Goal: Information Seeking & Learning: Learn about a topic

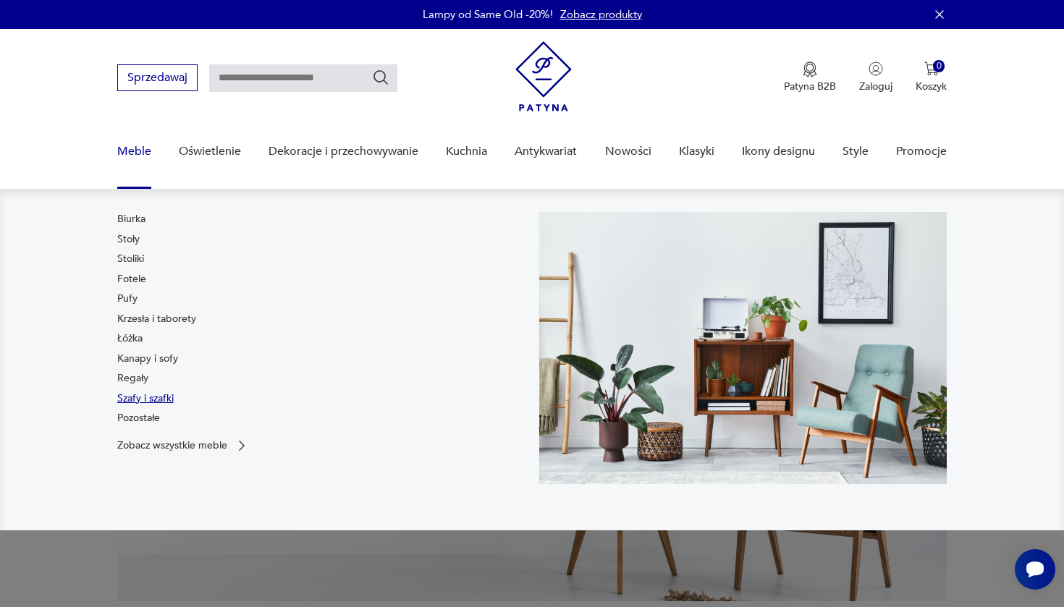
click at [132, 399] on link "Szafy i szafki" at bounding box center [145, 399] width 56 height 14
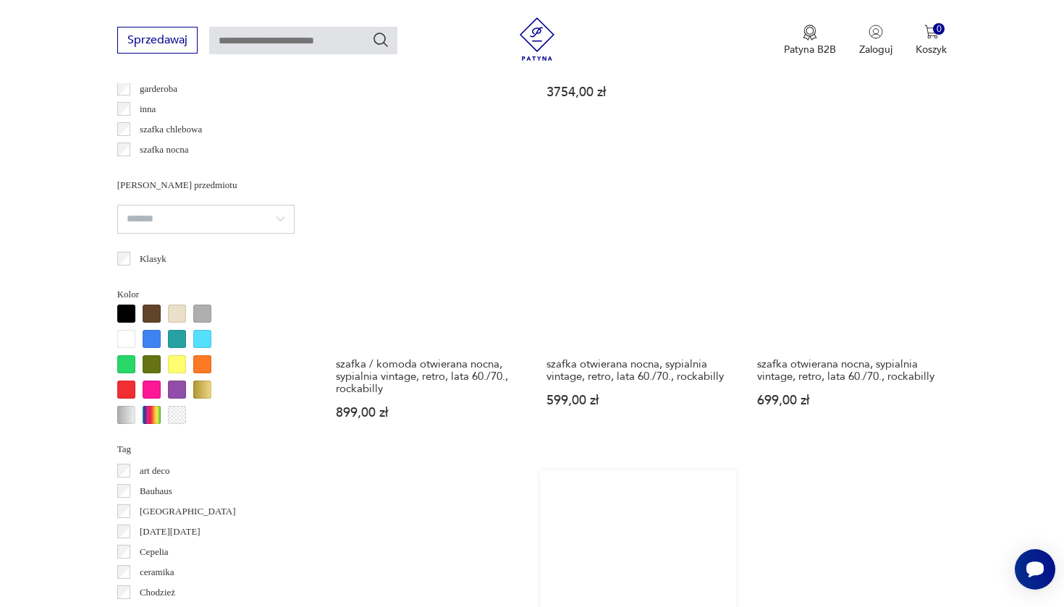
scroll to position [1438, 0]
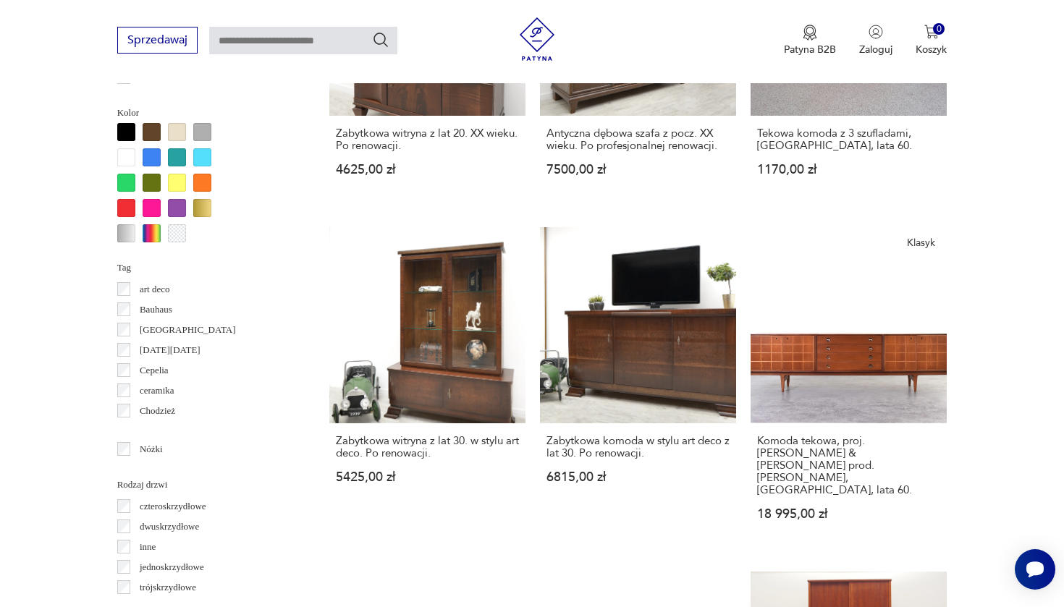
scroll to position [1380, 0]
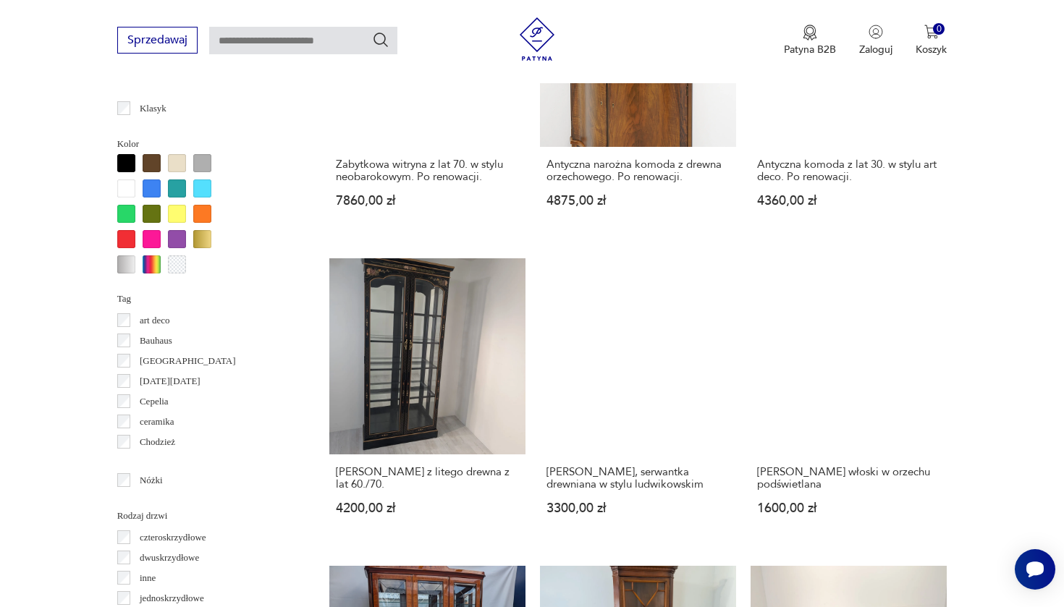
scroll to position [1347, 0]
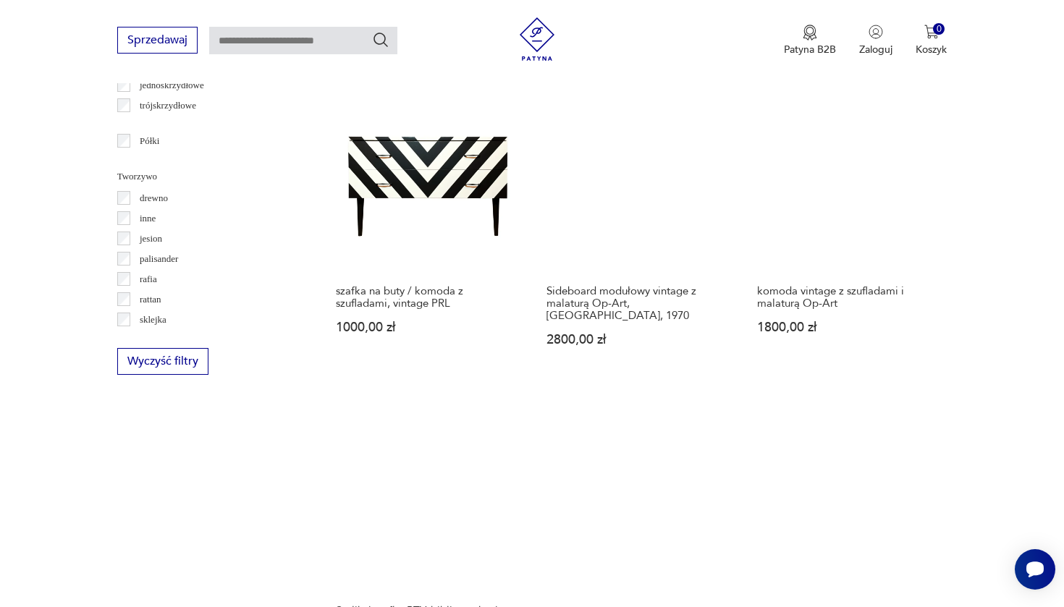
scroll to position [1514, 0]
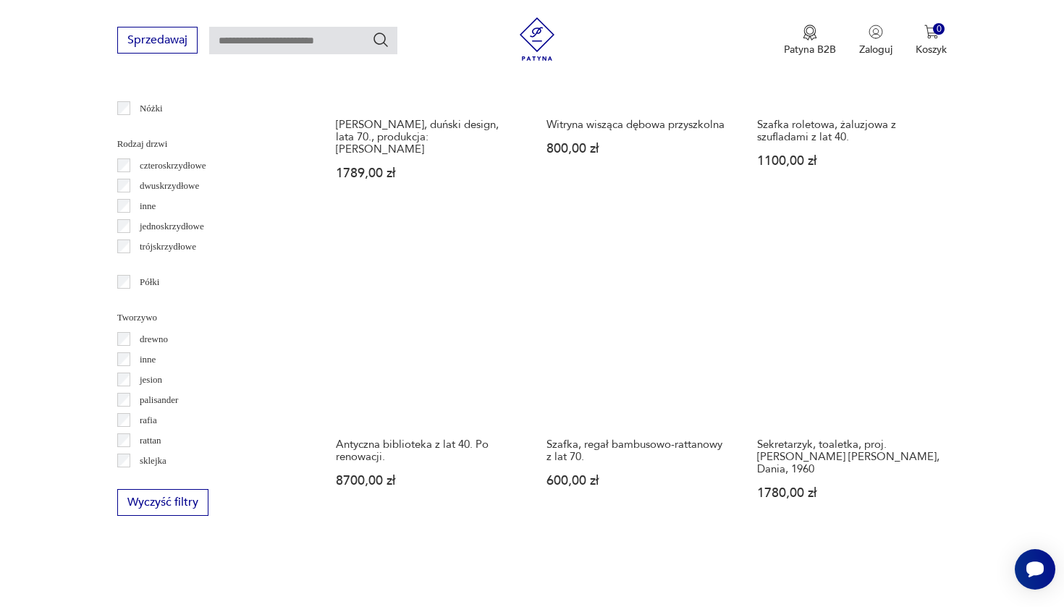
scroll to position [1565, 0]
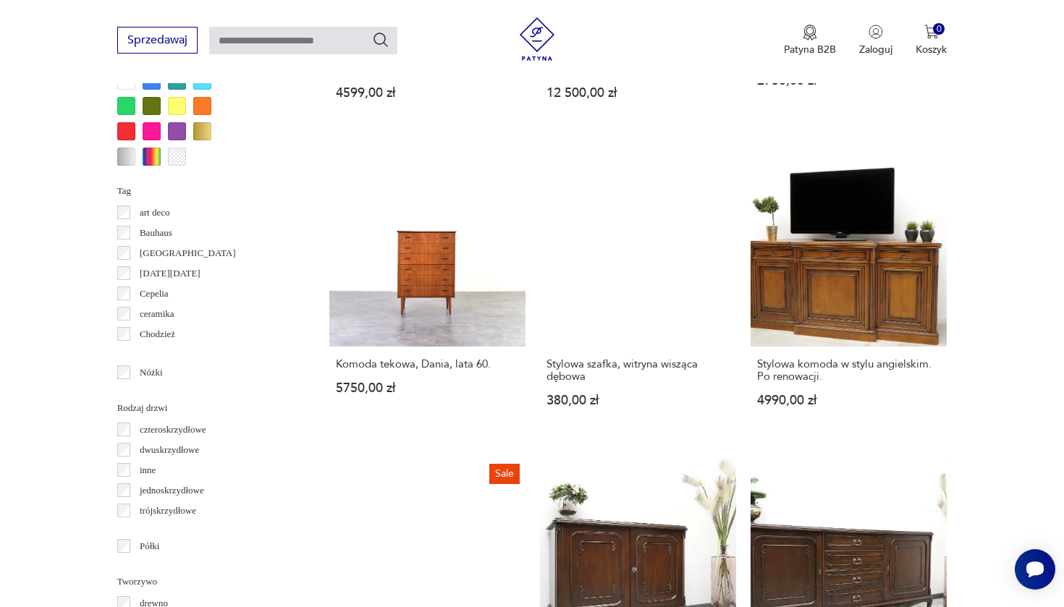
scroll to position [1470, 0]
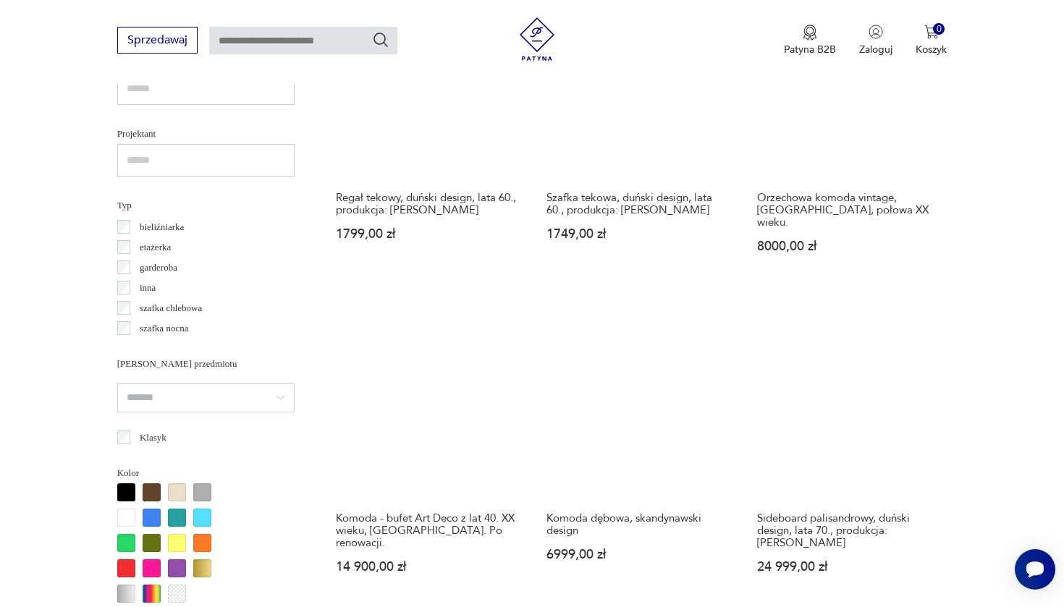
scroll to position [976, 0]
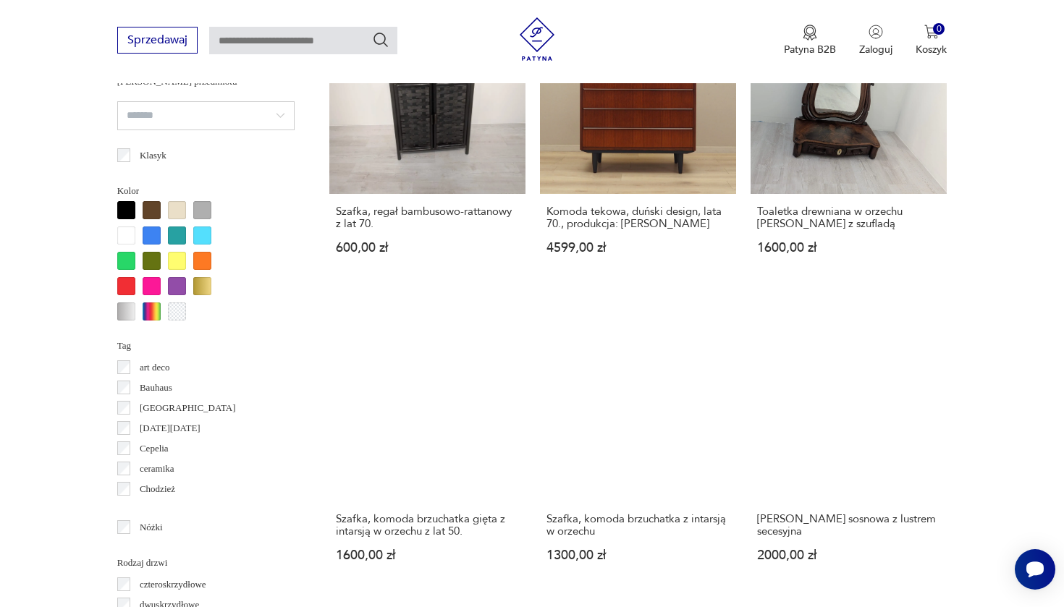
scroll to position [1341, 0]
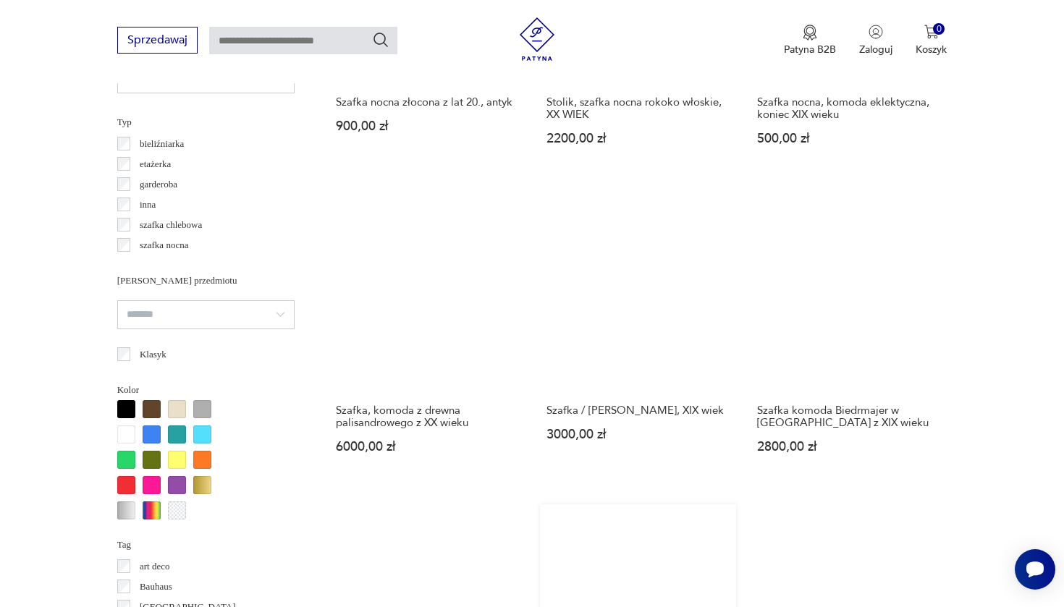
scroll to position [1188, 0]
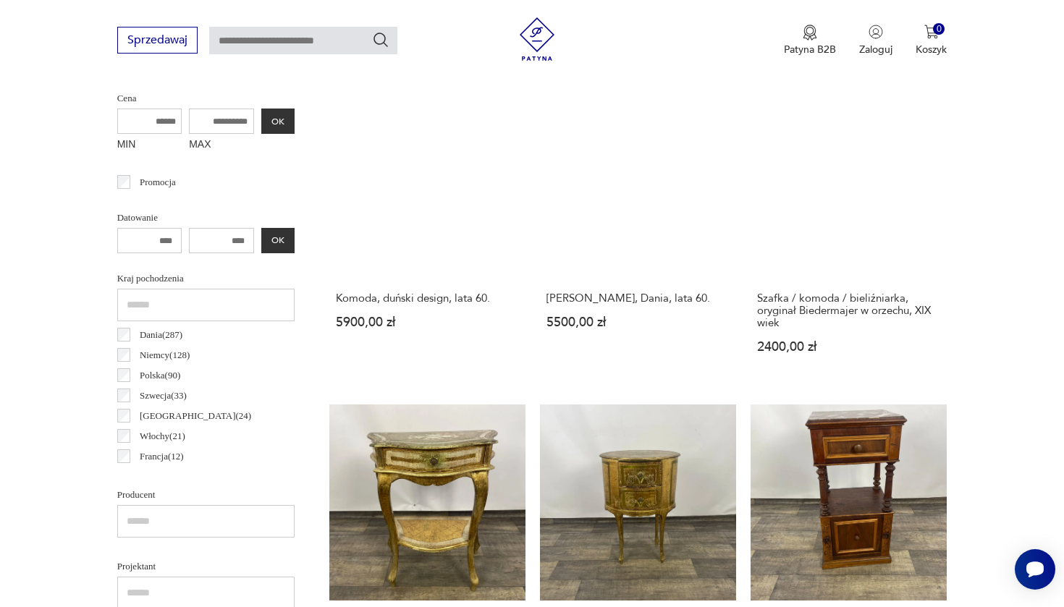
scroll to position [385, 0]
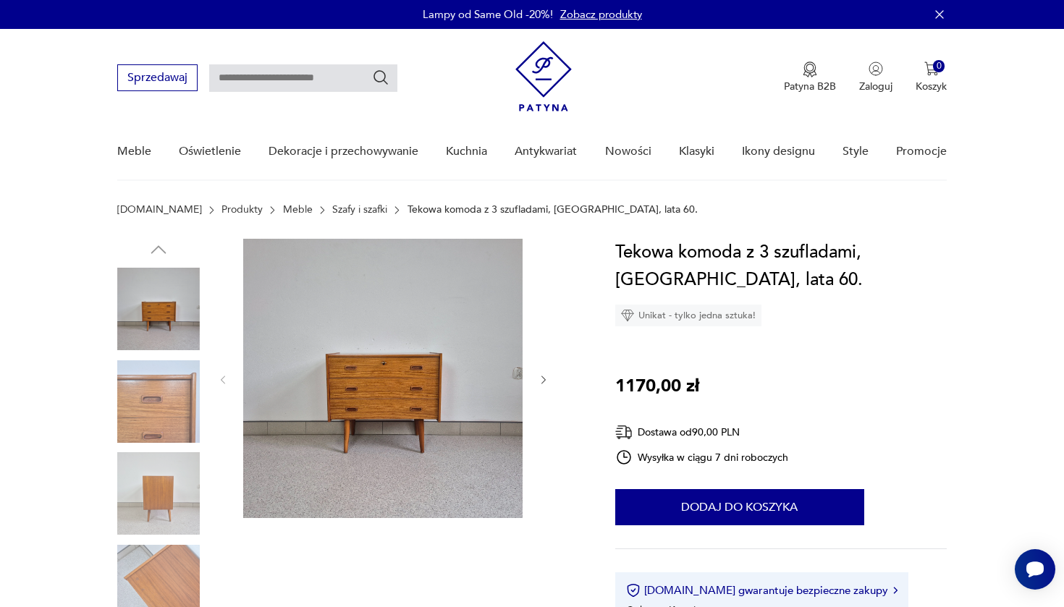
click at [479, 448] on img at bounding box center [382, 378] width 279 height 279
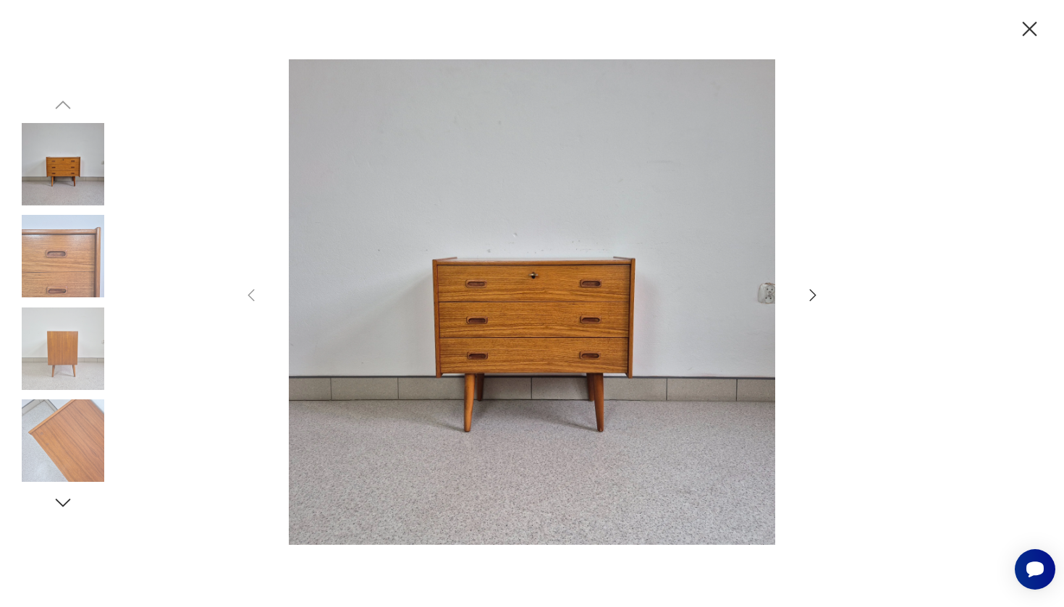
click at [815, 298] on icon "button" at bounding box center [812, 295] width 17 height 17
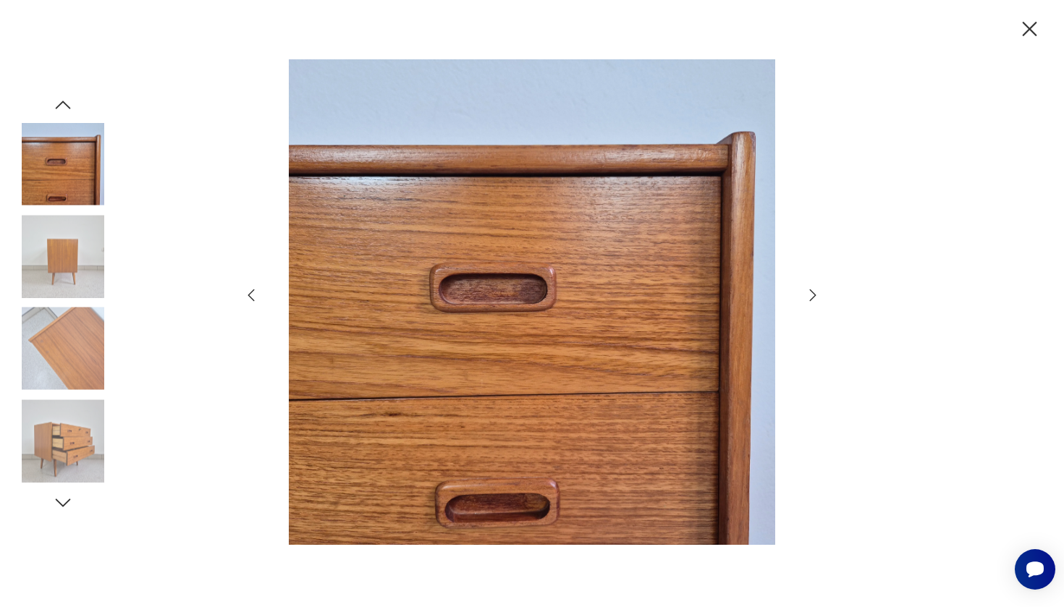
click at [815, 298] on icon "button" at bounding box center [812, 295] width 17 height 17
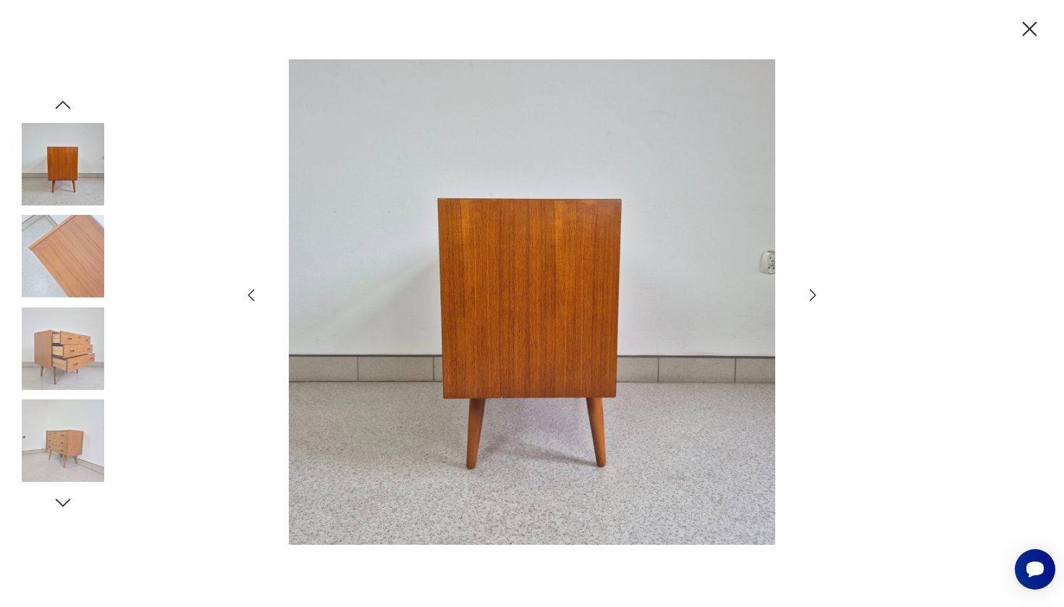
click at [815, 298] on icon "button" at bounding box center [812, 295] width 17 height 17
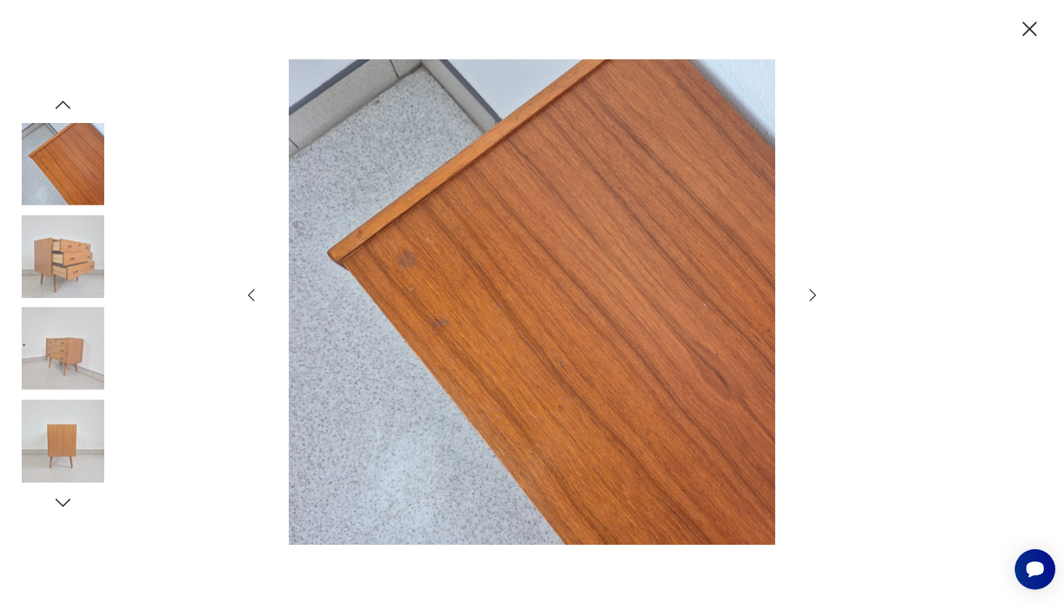
click at [815, 298] on icon "button" at bounding box center [812, 295] width 17 height 17
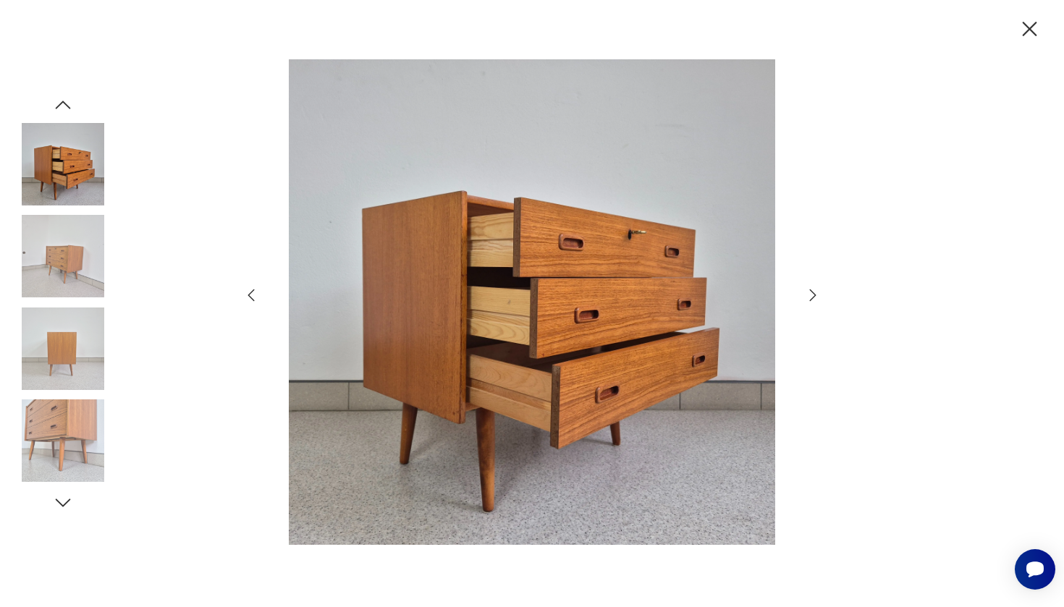
click at [815, 298] on icon "button" at bounding box center [812, 295] width 17 height 17
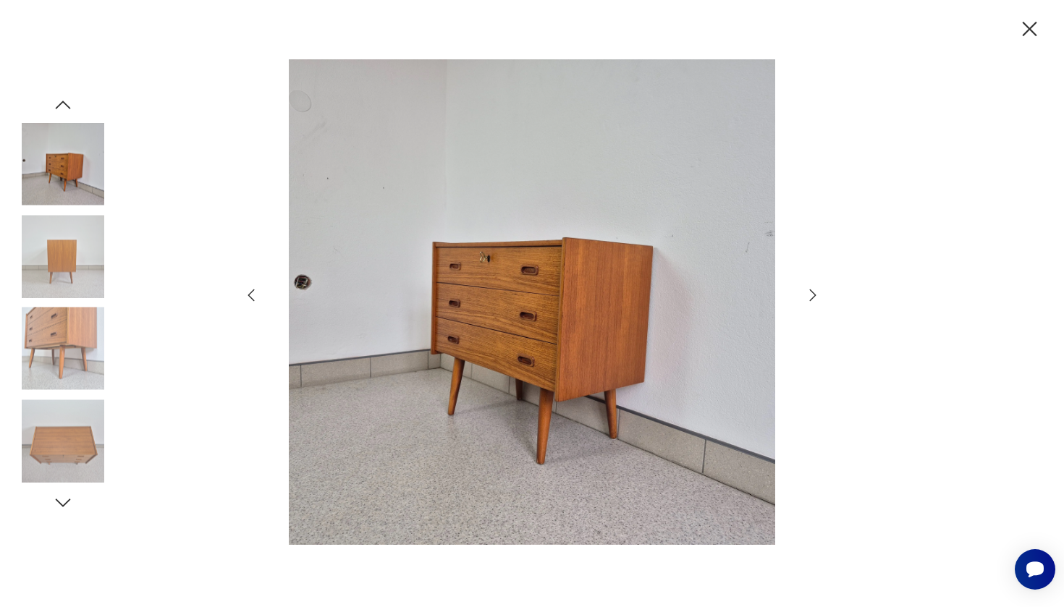
click at [815, 298] on icon "button" at bounding box center [812, 295] width 17 height 17
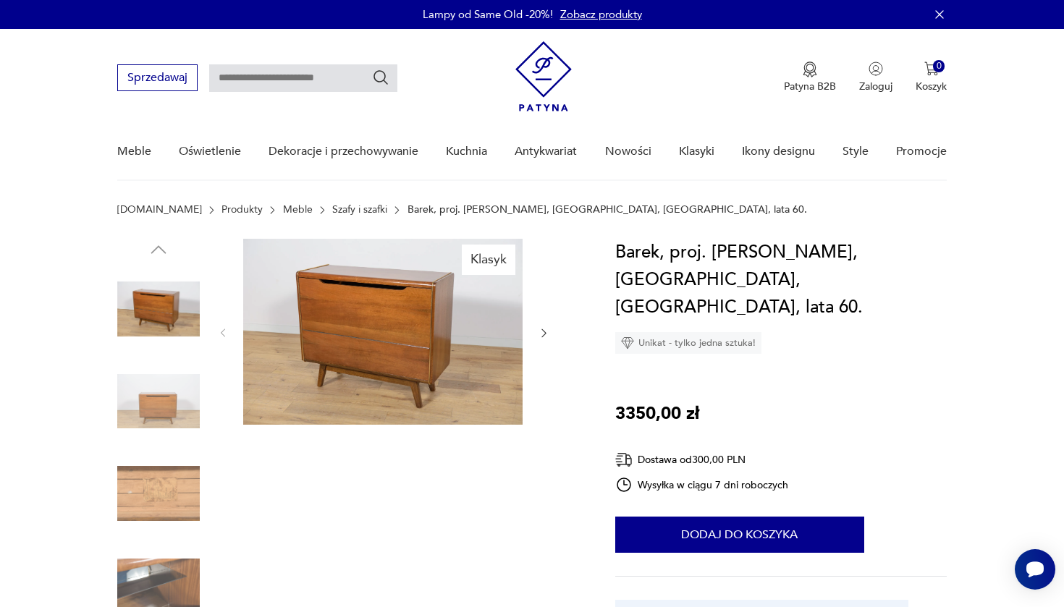
click at [547, 333] on icon "button" at bounding box center [544, 333] width 12 height 12
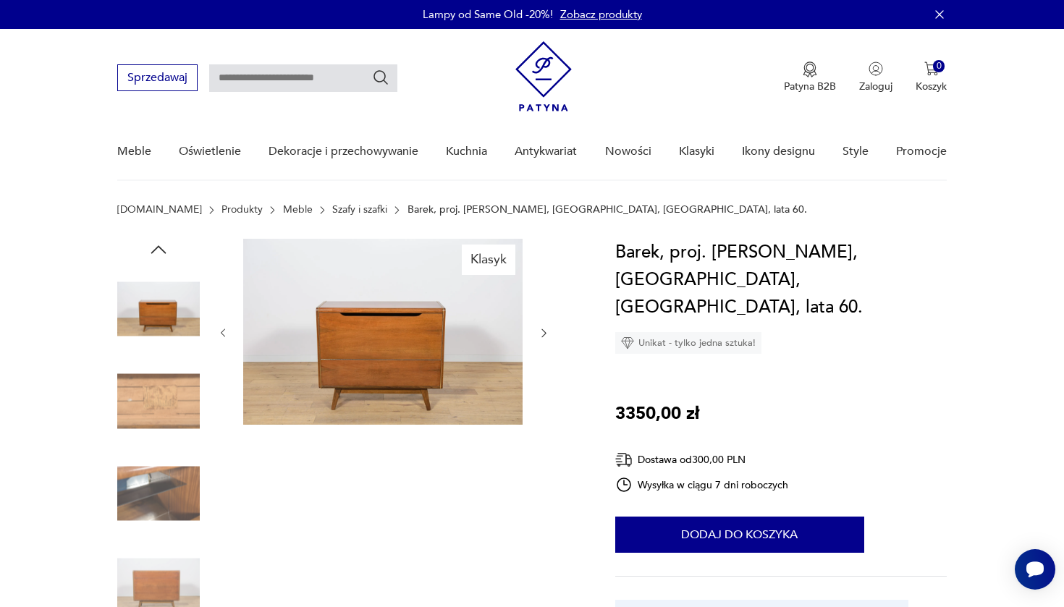
click at [547, 333] on icon "button" at bounding box center [544, 333] width 12 height 12
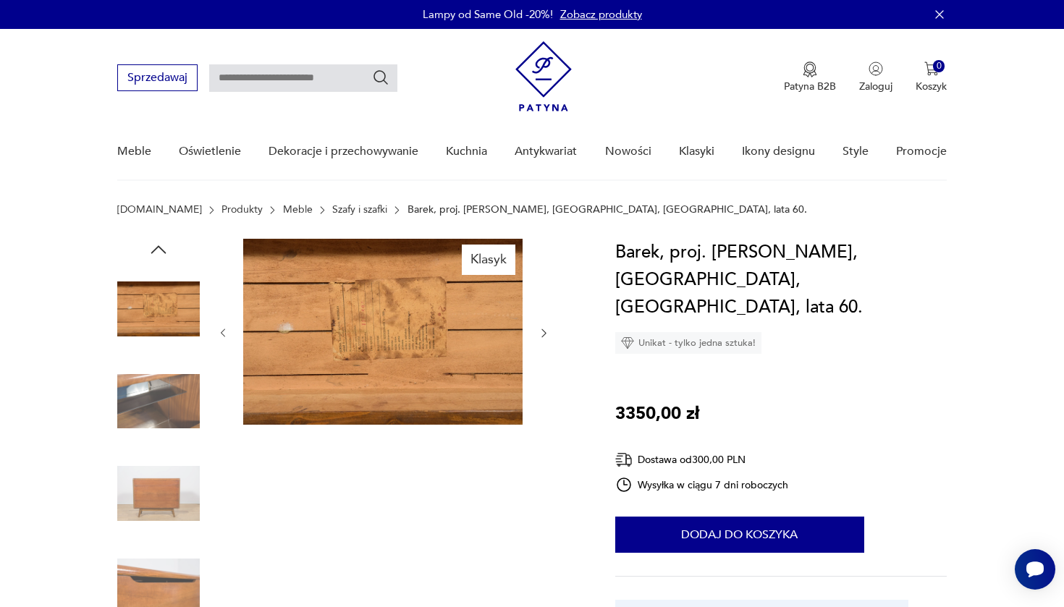
click at [547, 333] on icon "button" at bounding box center [544, 333] width 12 height 12
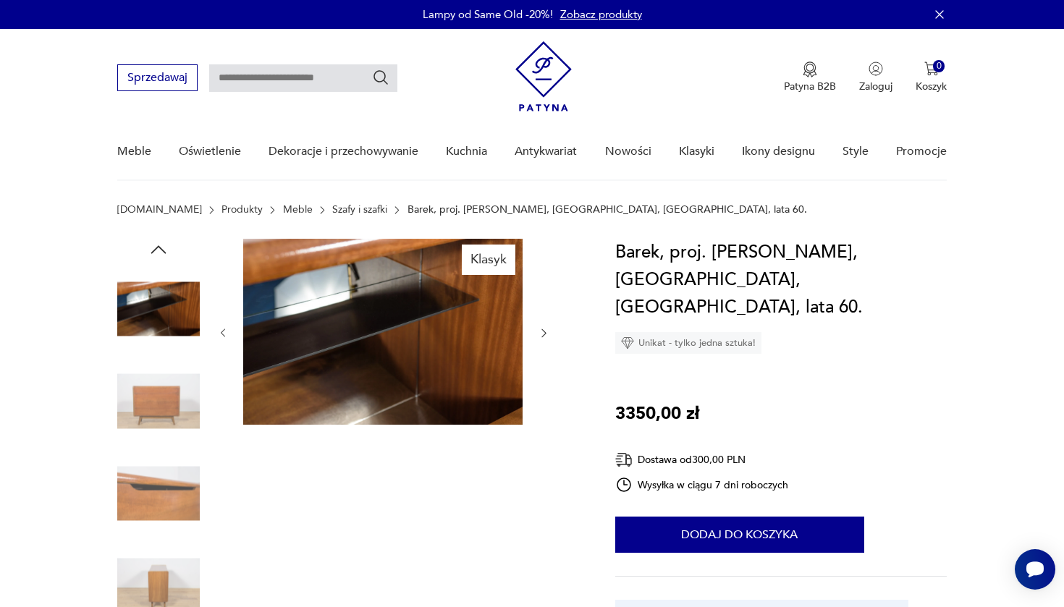
click at [547, 333] on icon "button" at bounding box center [544, 333] width 12 height 12
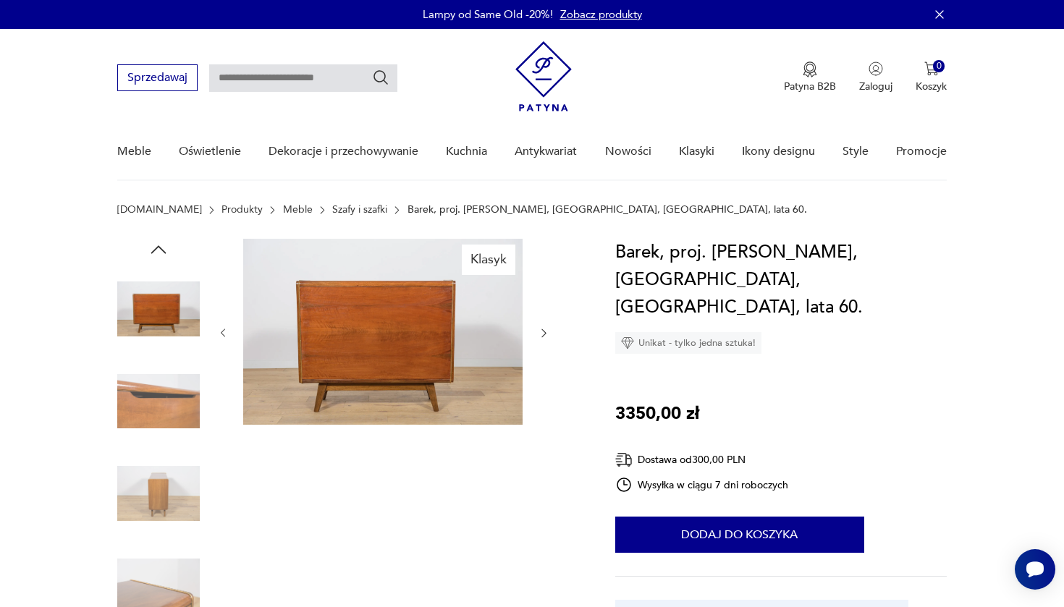
click at [547, 333] on icon "button" at bounding box center [544, 333] width 12 height 12
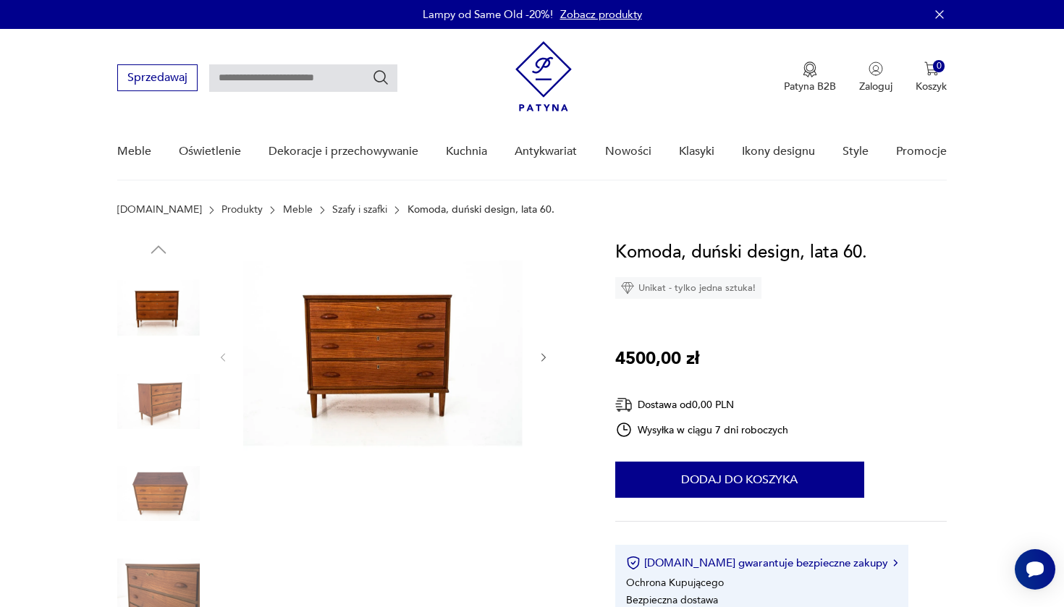
click at [401, 328] on img at bounding box center [382, 356] width 279 height 235
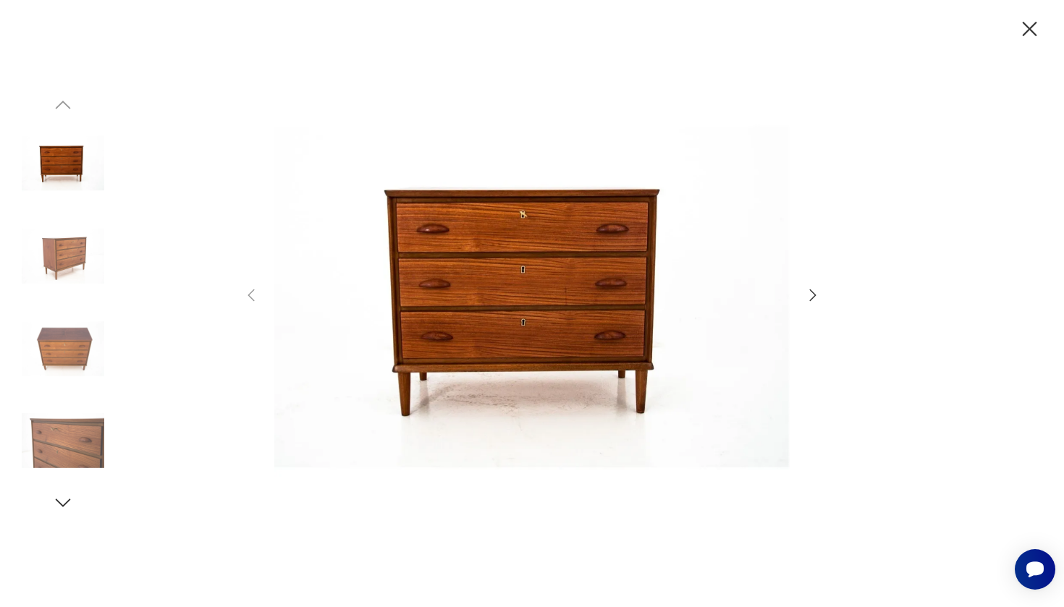
click at [822, 296] on div at bounding box center [532, 303] width 1064 height 607
click at [812, 296] on icon "button" at bounding box center [812, 295] width 17 height 17
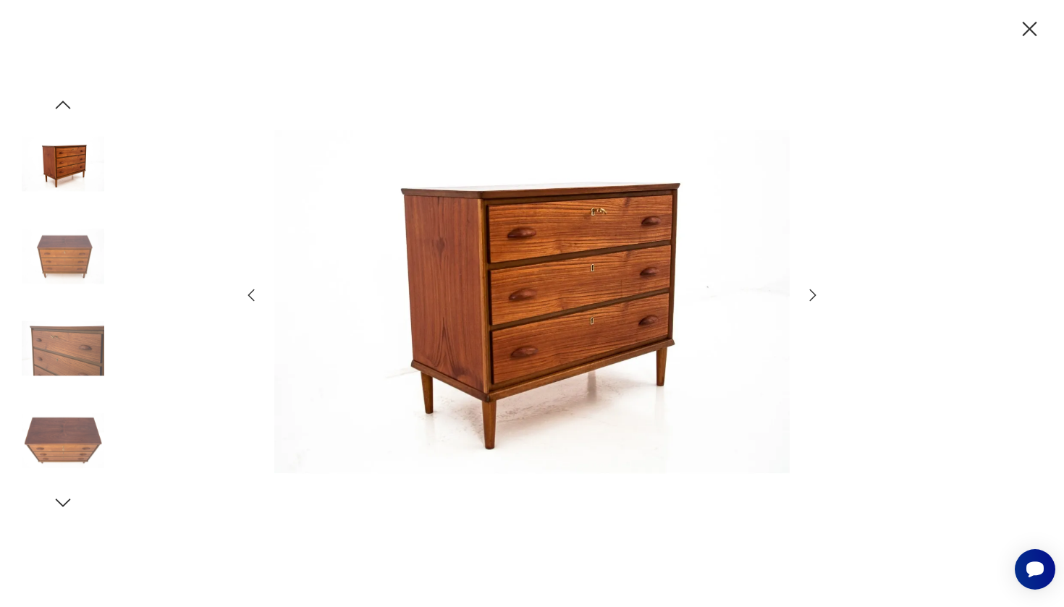
click at [812, 296] on icon "button" at bounding box center [812, 295] width 17 height 17
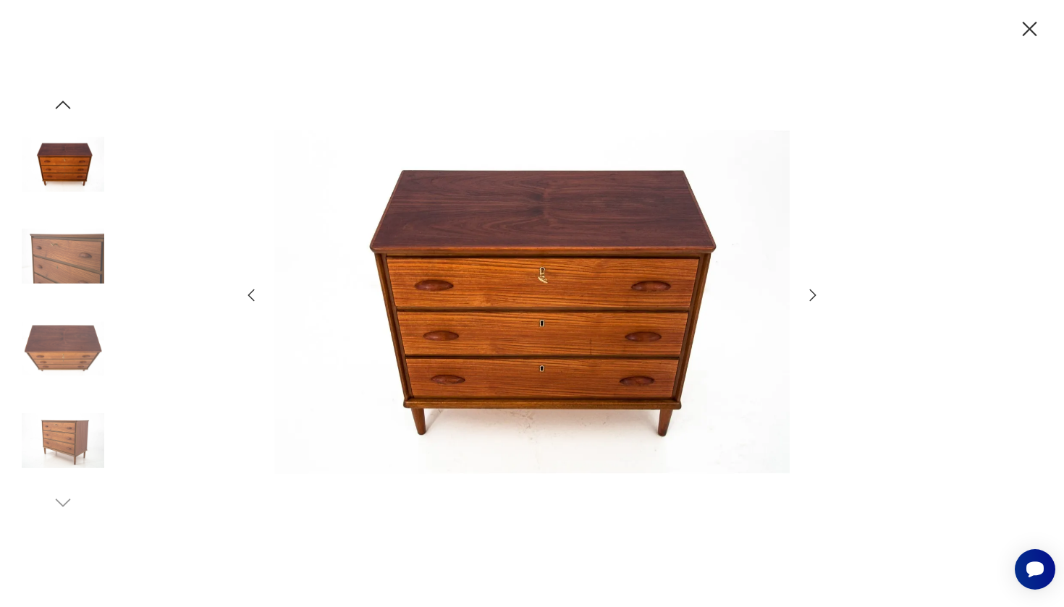
click at [812, 296] on icon "button" at bounding box center [812, 295] width 17 height 17
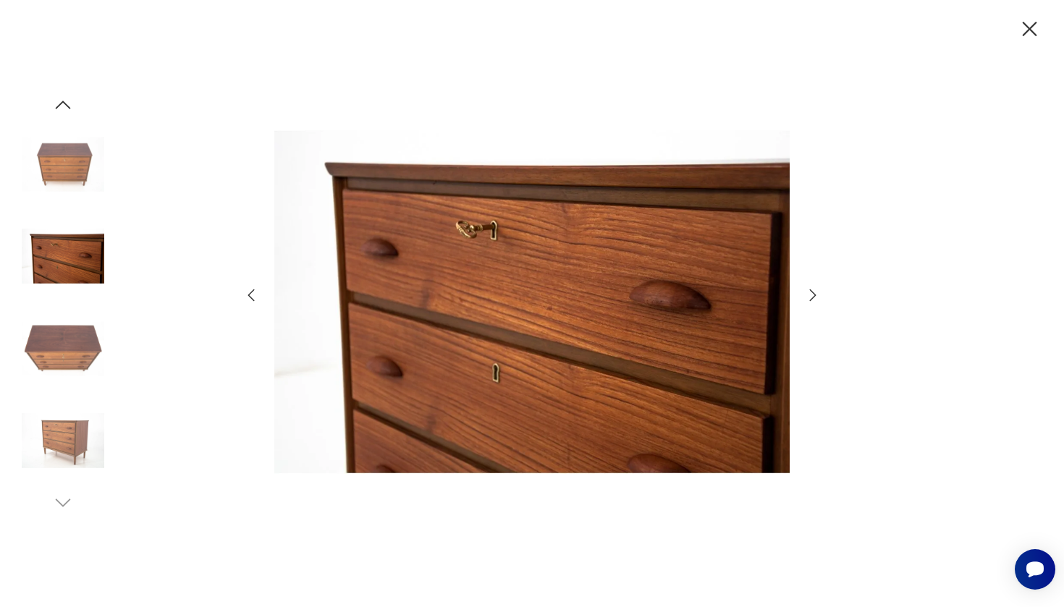
click at [812, 296] on icon "button" at bounding box center [812, 295] width 17 height 17
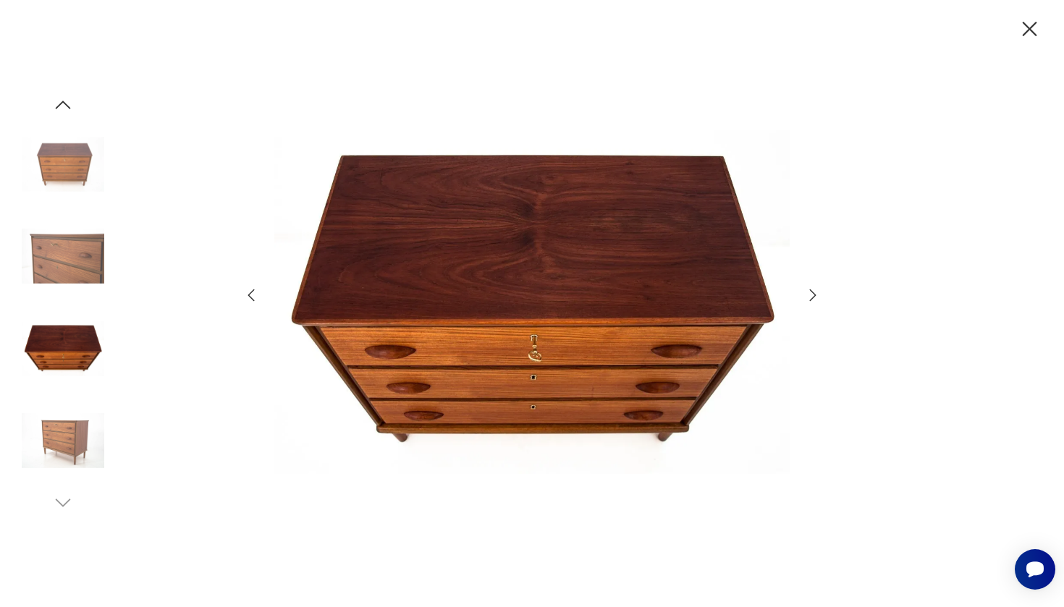
click at [812, 296] on icon "button" at bounding box center [812, 295] width 17 height 17
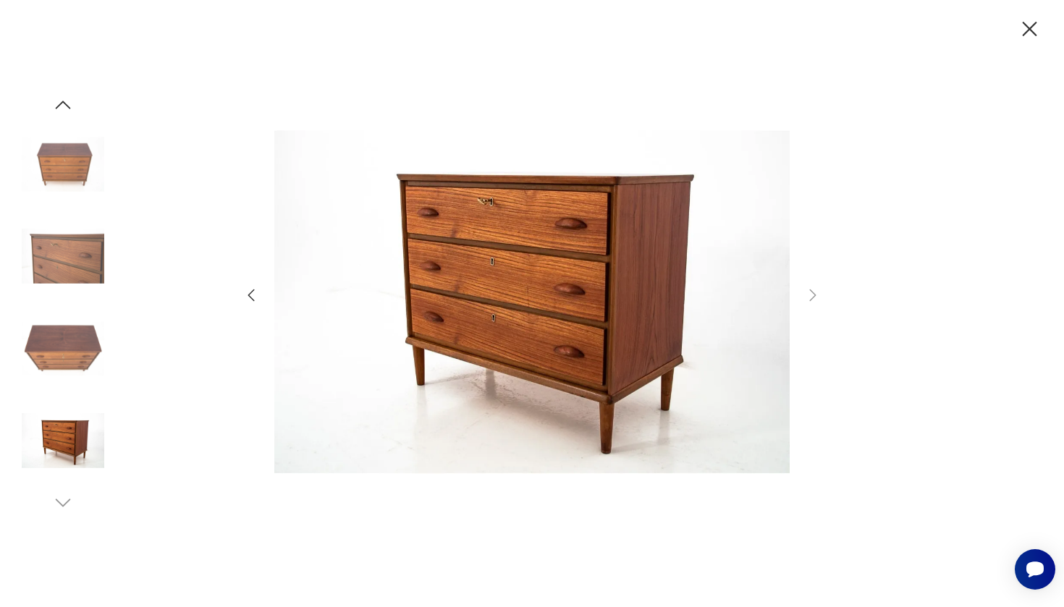
click at [1029, 26] on icon "button" at bounding box center [1029, 29] width 25 height 25
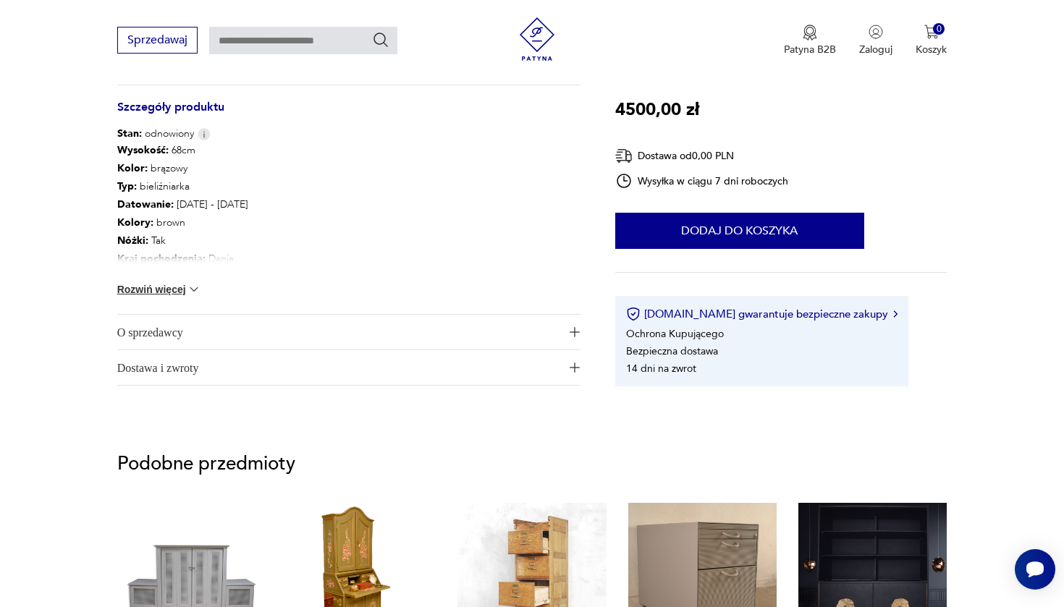
scroll to position [763, 0]
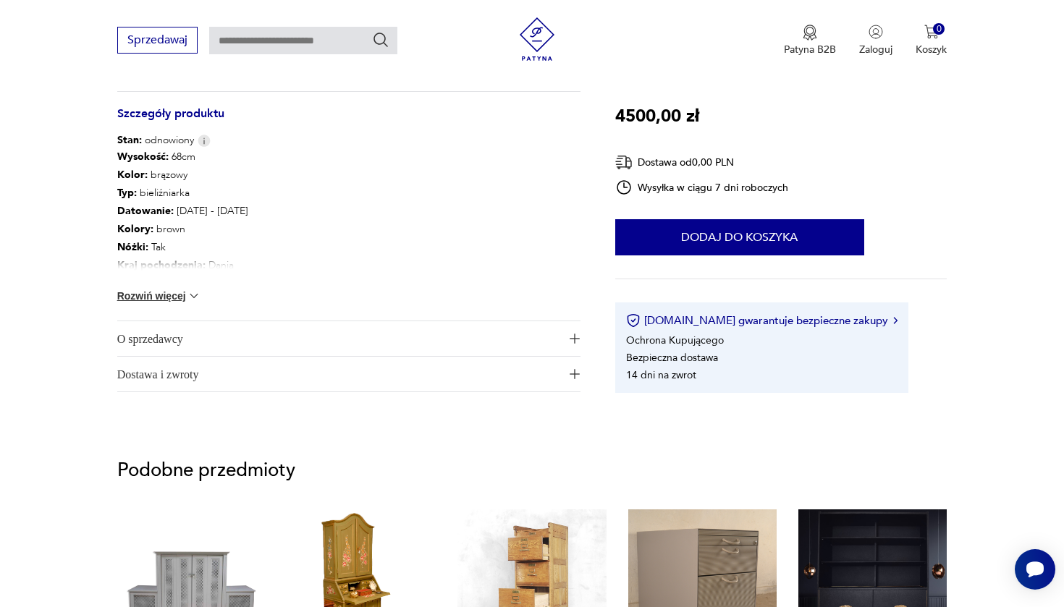
click at [183, 290] on button "Rozwiń więcej" at bounding box center [159, 296] width 84 height 14
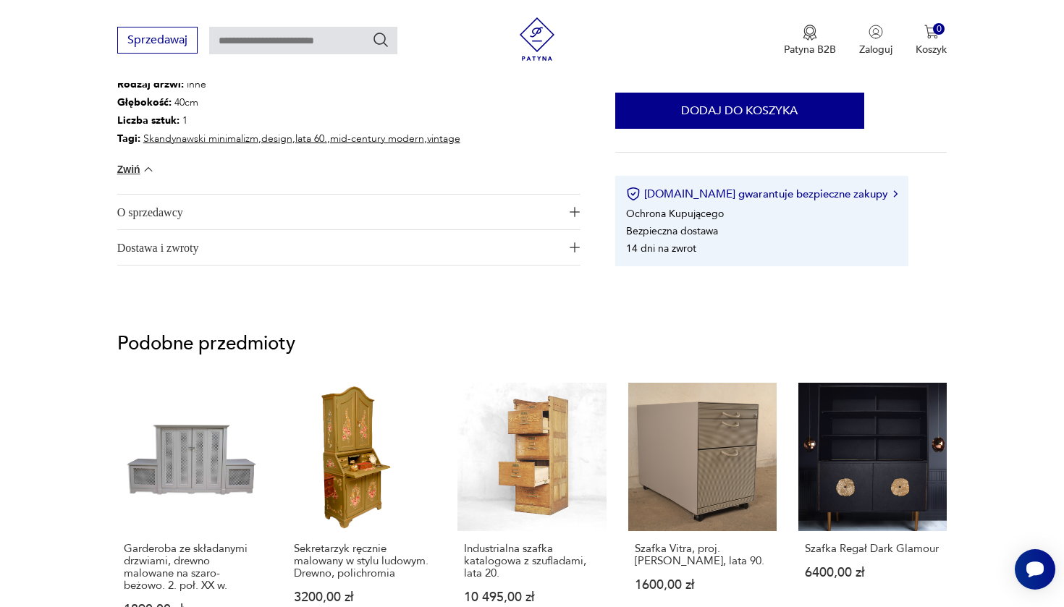
scroll to position [1290, 0]
